Goal: Information Seeking & Learning: Learn about a topic

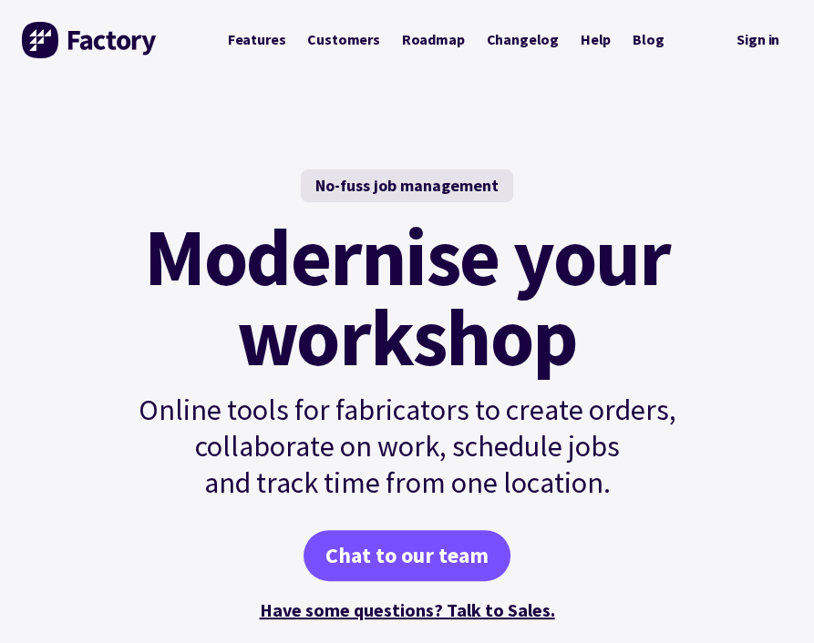
click at [111, 581] on div "Chat to our team" at bounding box center [407, 555] width 616 height 51
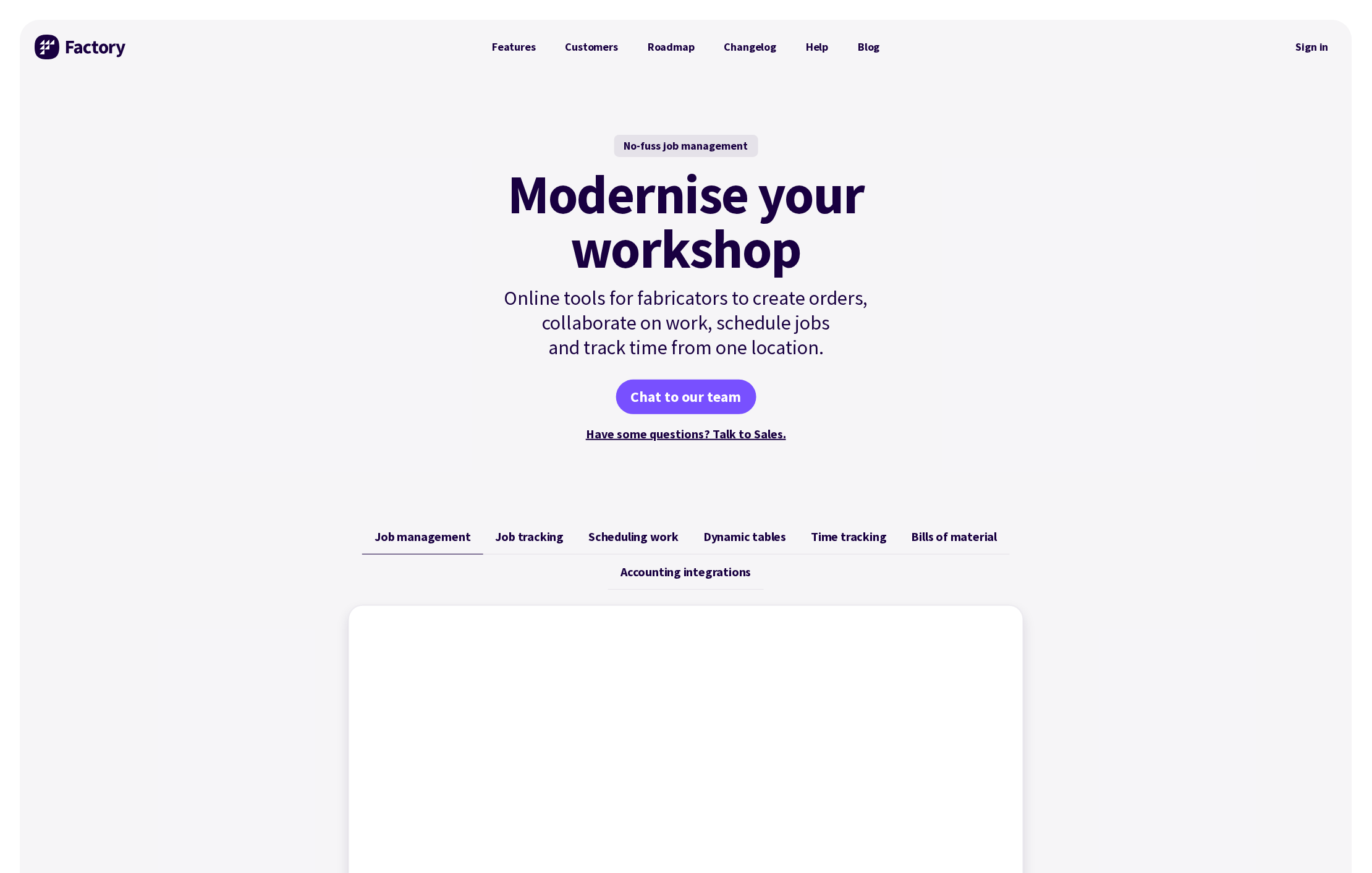
drag, startPoint x: 556, startPoint y: 0, endPoint x: 84, endPoint y: 179, distance: 504.8
click at [84, 179] on div "No-fuss job management Modernise your workshop Online tools for fabricators to …" at bounding box center [686, 289] width 1333 height 430
drag, startPoint x: 1251, startPoint y: 1, endPoint x: 407, endPoint y: 393, distance: 930.6
click at [407, 393] on div "No-fuss job management Modernise your workshop Online tools for fabricators to …" at bounding box center [686, 289] width 1333 height 430
click at [520, 49] on link "Features" at bounding box center [514, 47] width 73 height 24
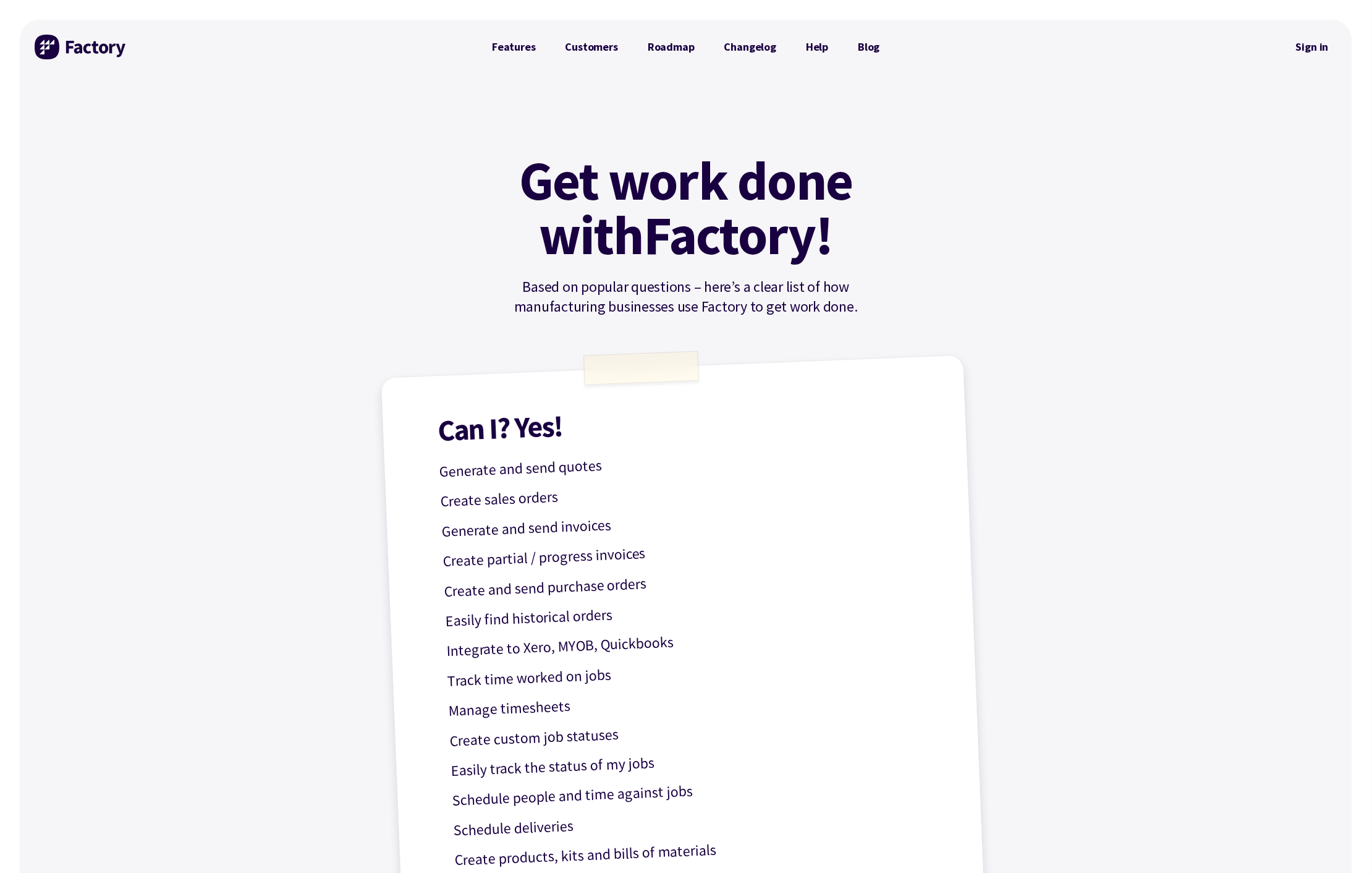
click at [107, 43] on img at bounding box center [81, 47] width 93 height 24
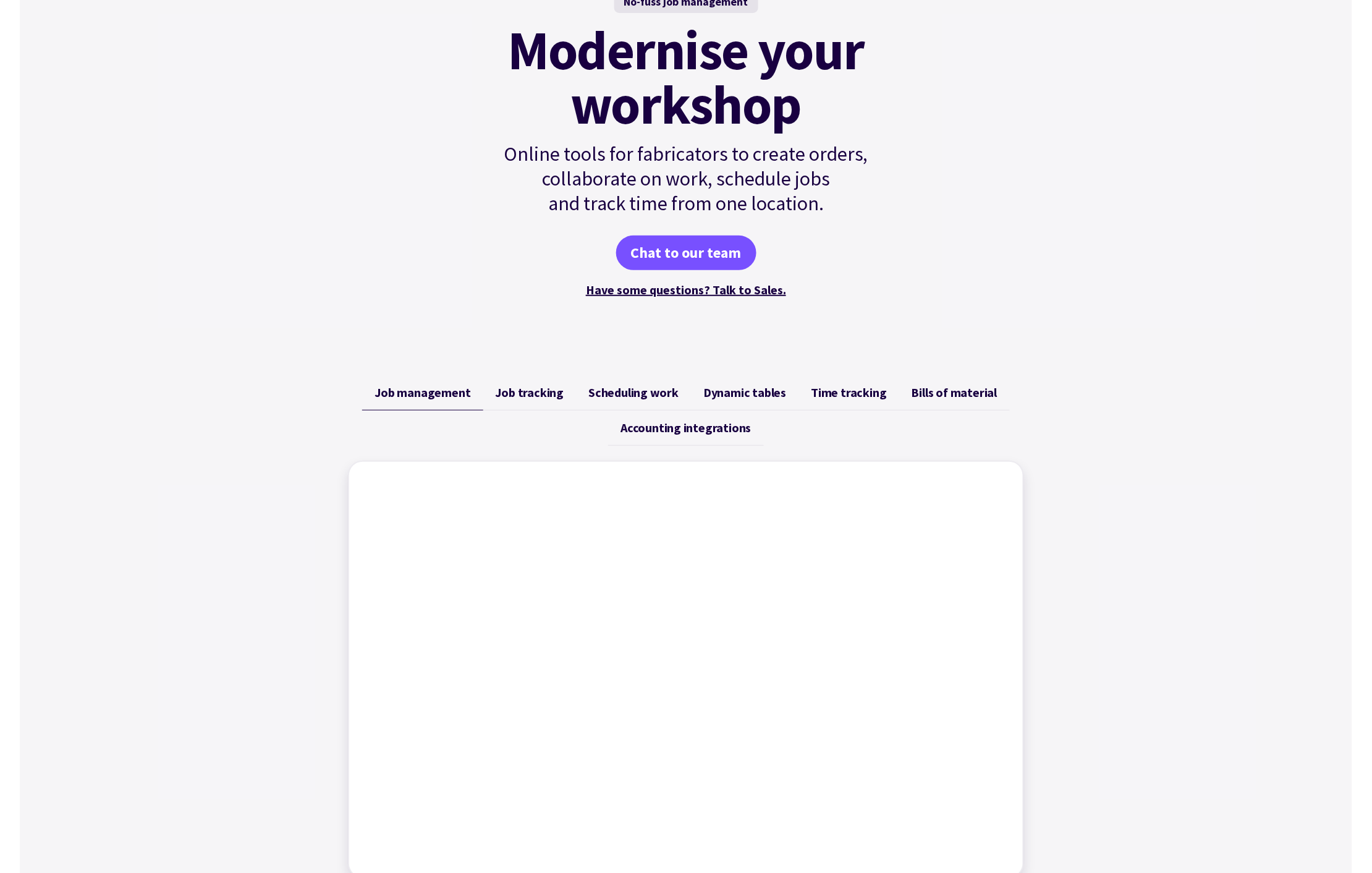
scroll to position [299, 0]
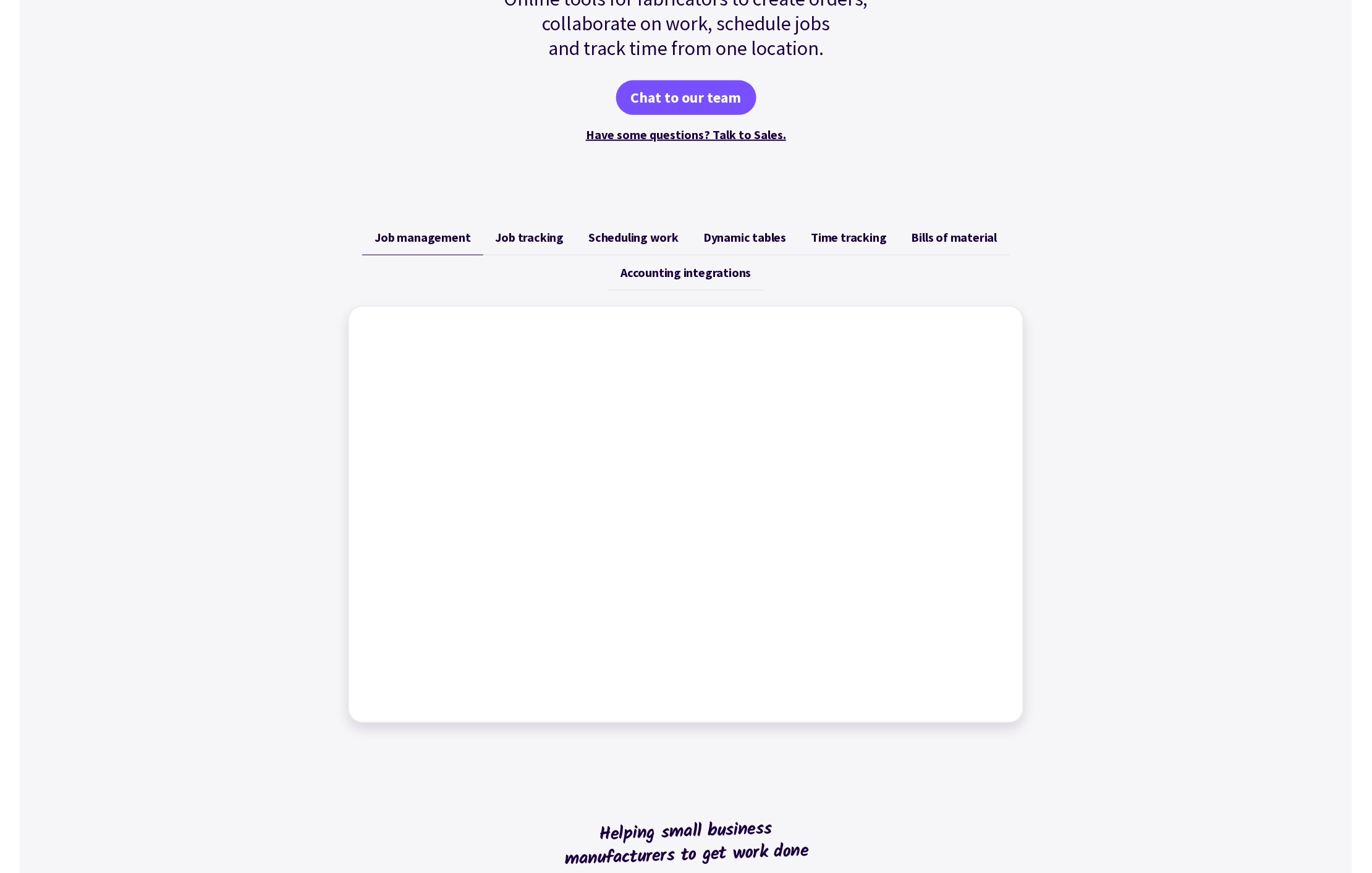
click at [517, 245] on span "Job tracking" at bounding box center [530, 238] width 69 height 15
click at [633, 245] on span "Scheduling work" at bounding box center [633, 238] width 90 height 15
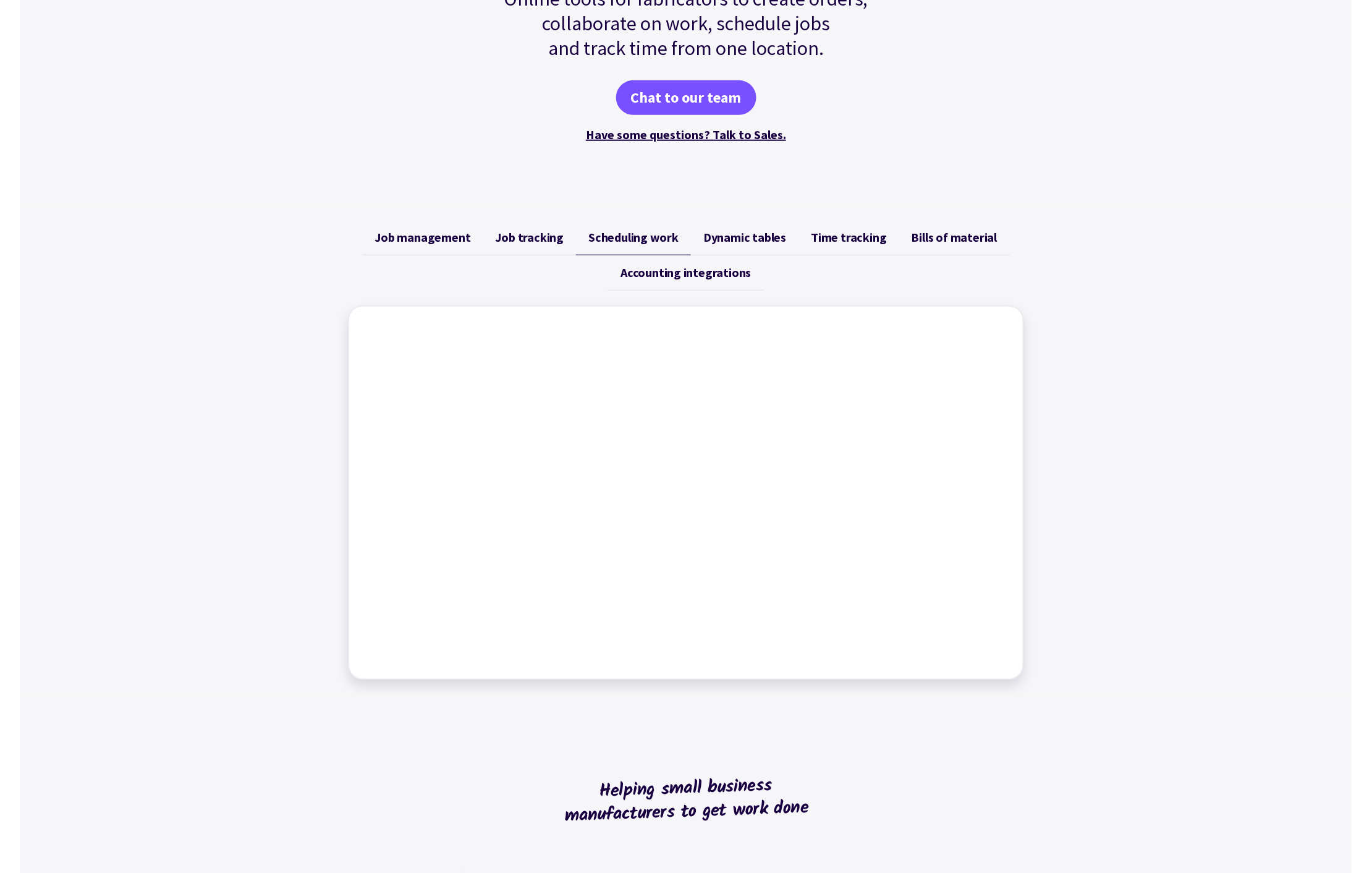
click at [736, 245] on span "Dynamic tables" at bounding box center [745, 238] width 83 height 15
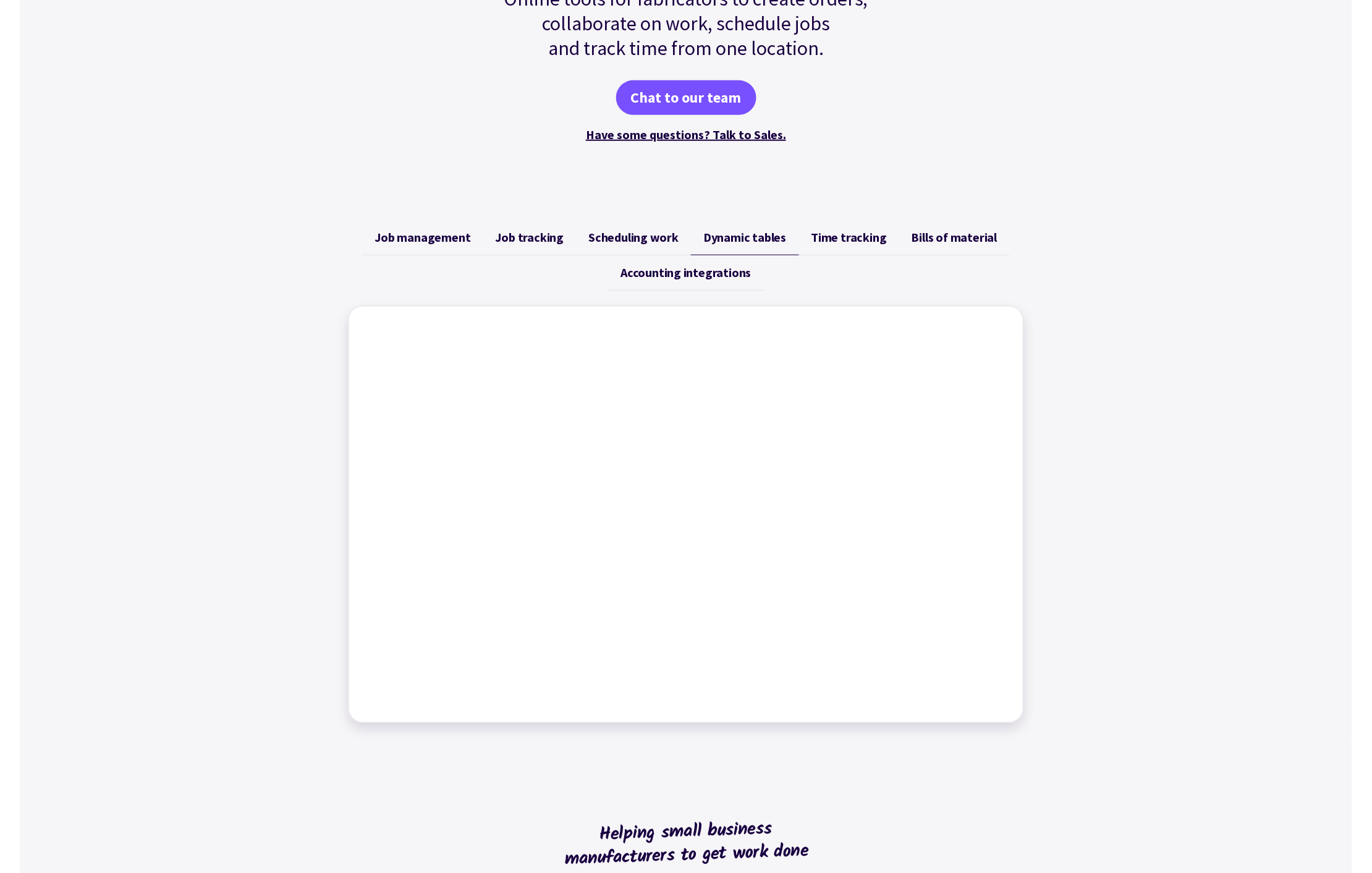
click at [830, 255] on link "Time tracking" at bounding box center [850, 238] width 100 height 35
click at [930, 245] on span "Bills of material" at bounding box center [955, 238] width 86 height 15
click at [434, 245] on span "Job management" at bounding box center [422, 238] width 96 height 15
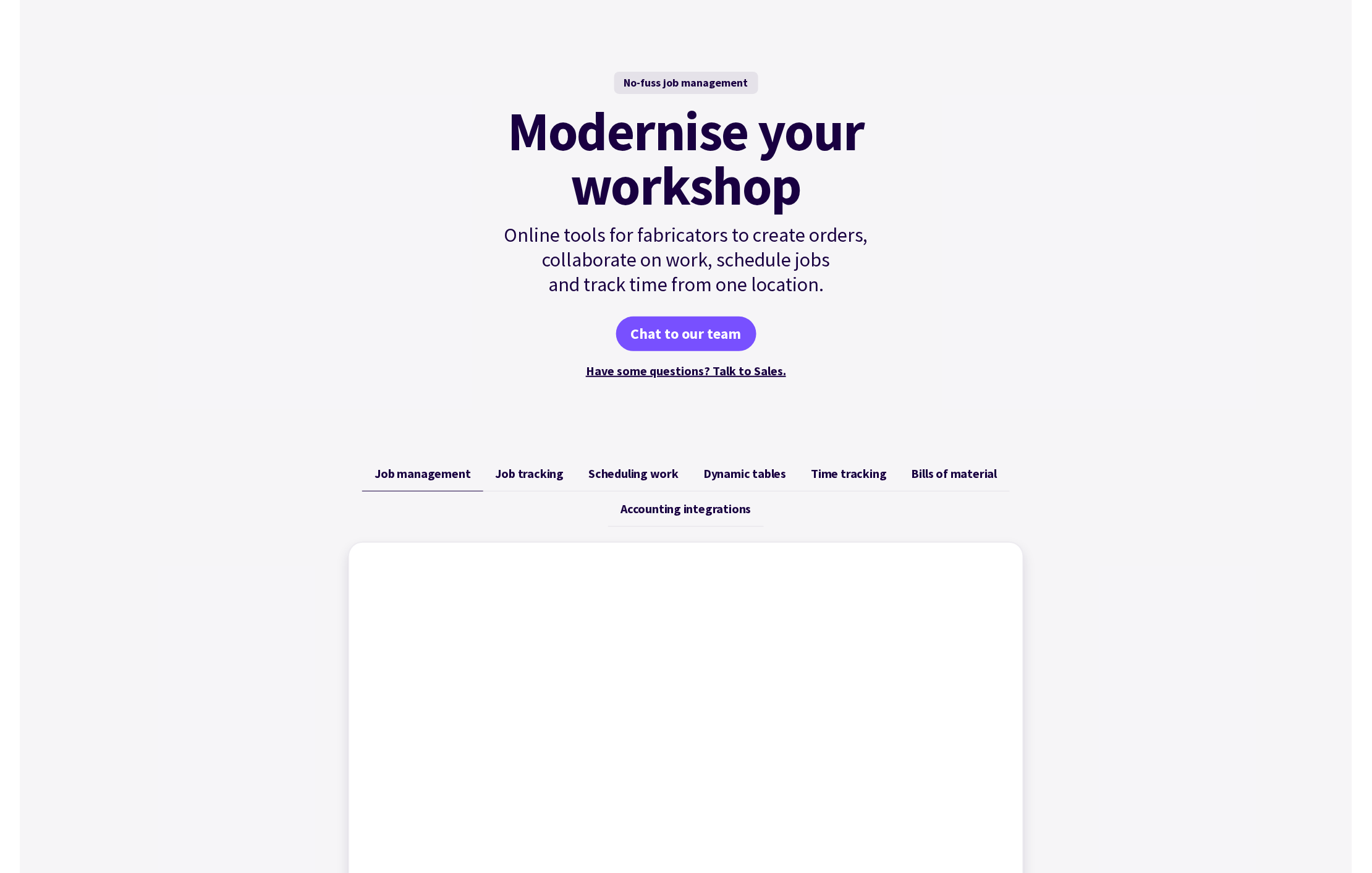
scroll to position [0, 0]
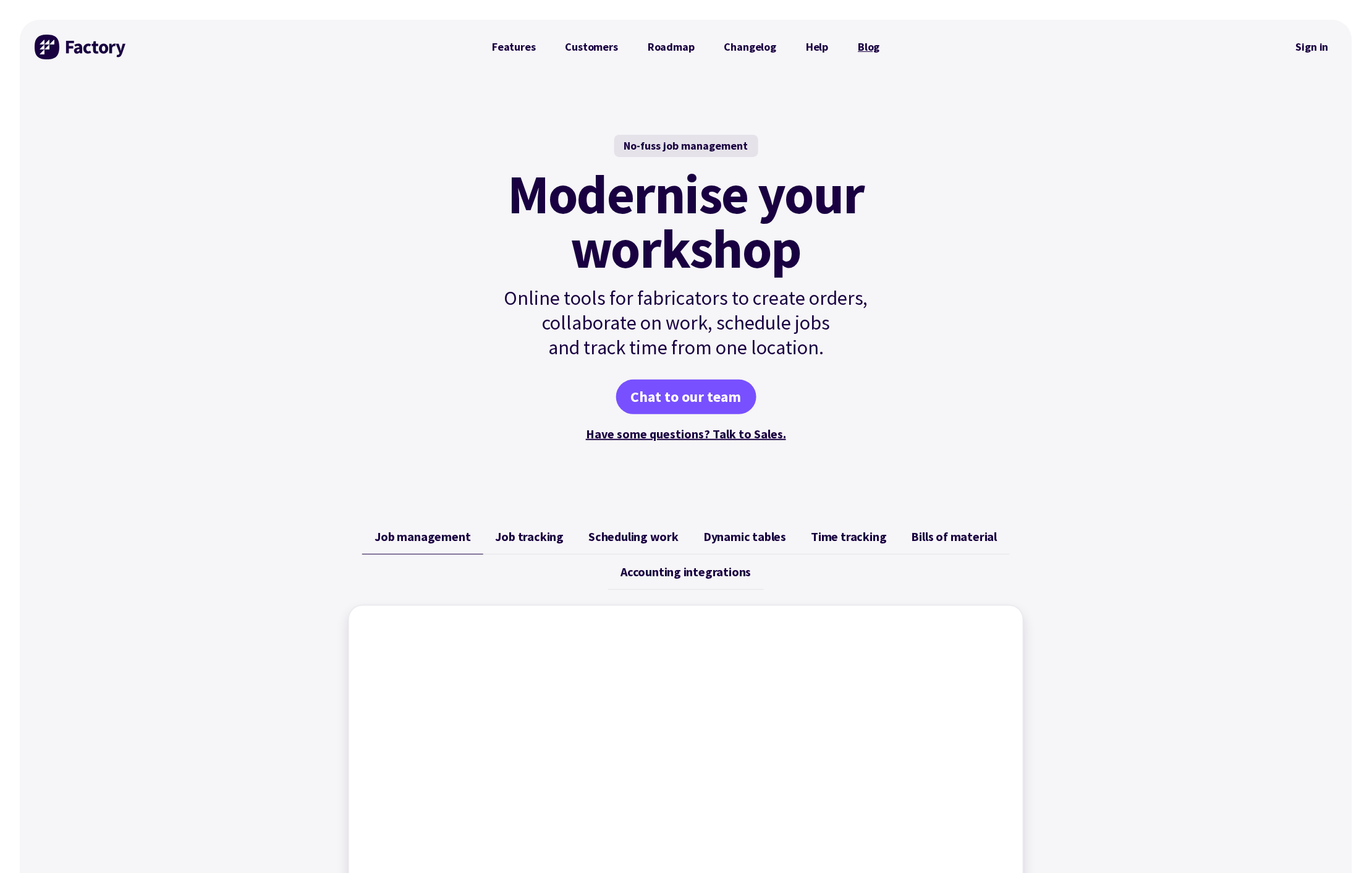
click at [864, 40] on link "Blog" at bounding box center [869, 47] width 52 height 24
click at [504, 51] on link "Features" at bounding box center [514, 47] width 73 height 24
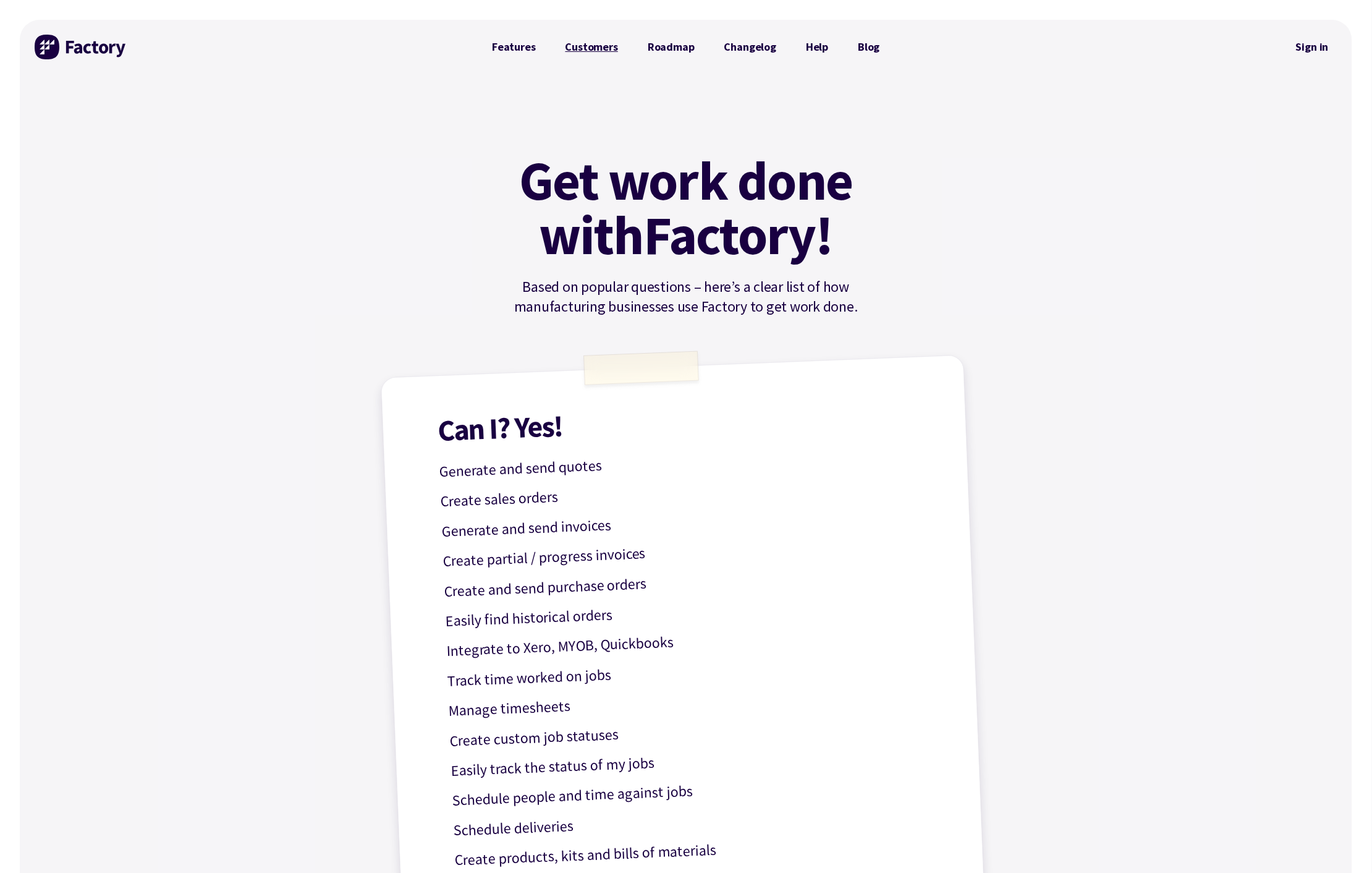
click at [582, 40] on link "Customers" at bounding box center [592, 47] width 82 height 24
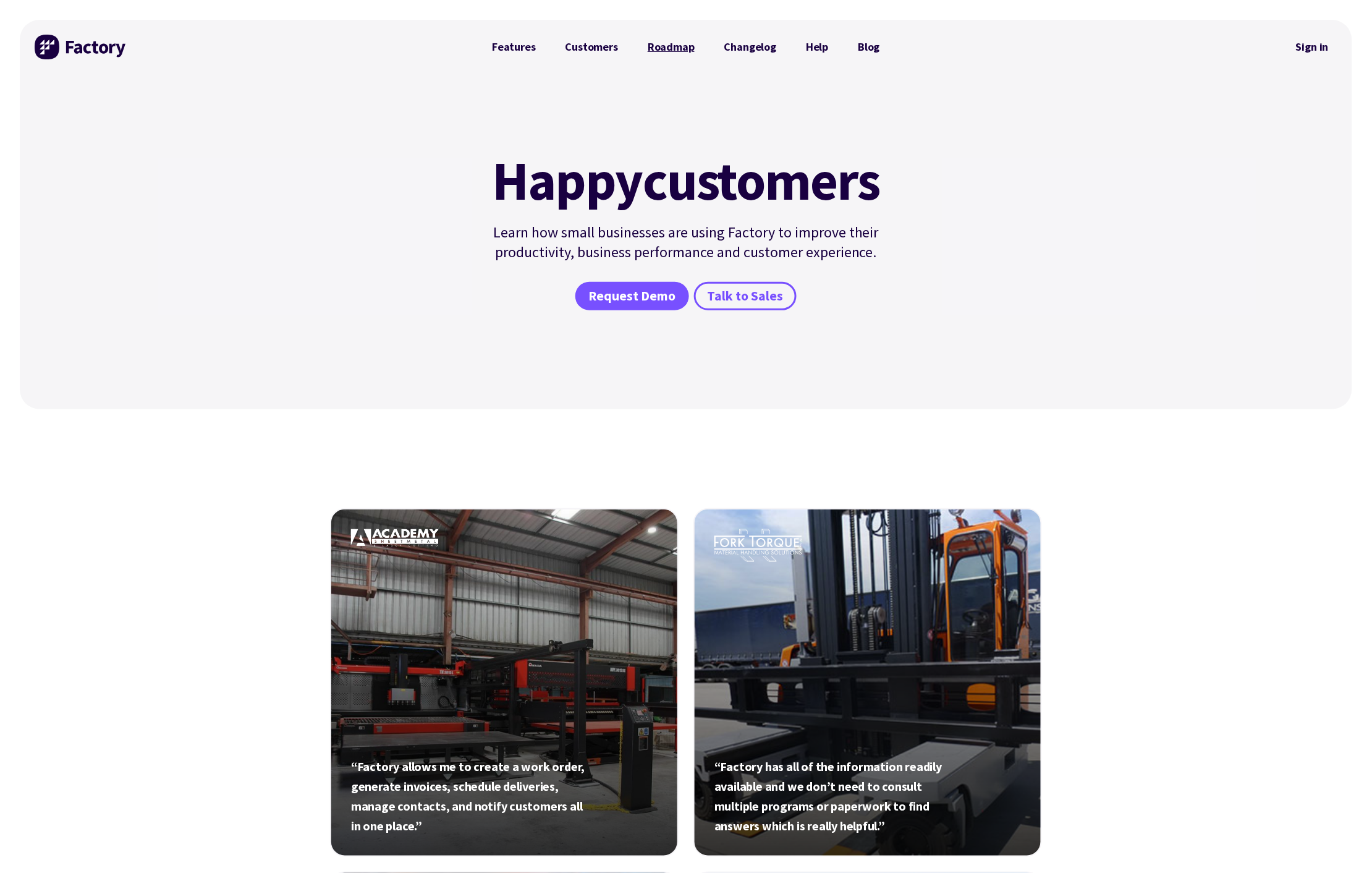
click at [678, 48] on link "Roadmap" at bounding box center [671, 47] width 77 height 24
